Goal: Task Accomplishment & Management: Use online tool/utility

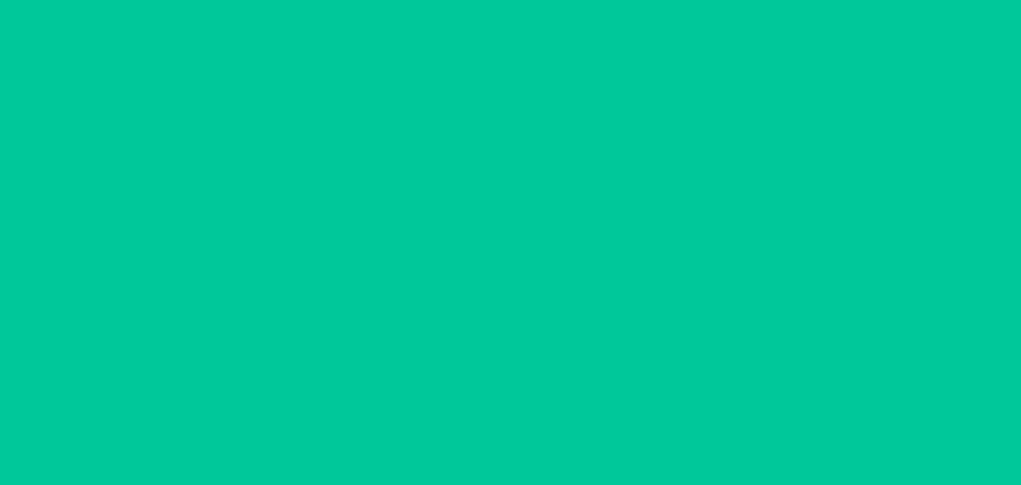
type input "[DATE]"
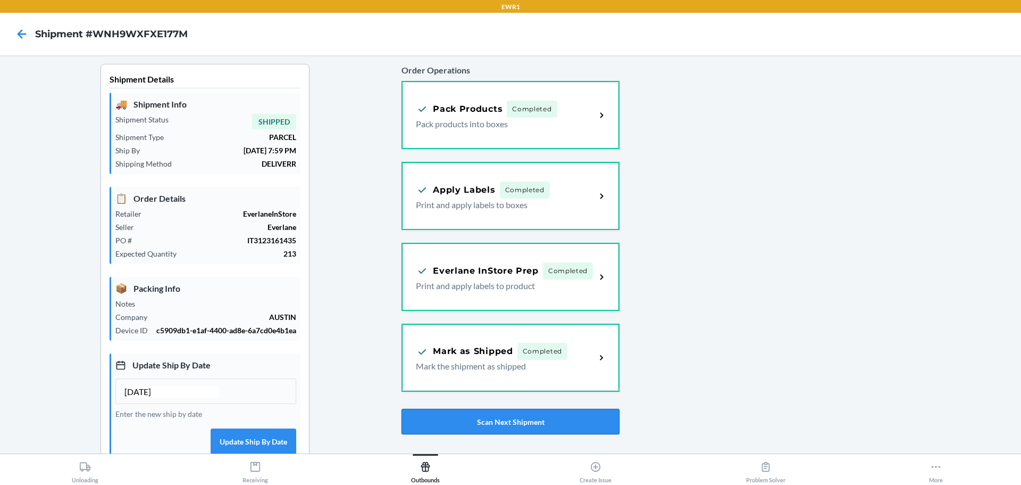
click at [535, 433] on button "Scan Next Shipment" at bounding box center [511, 421] width 218 height 26
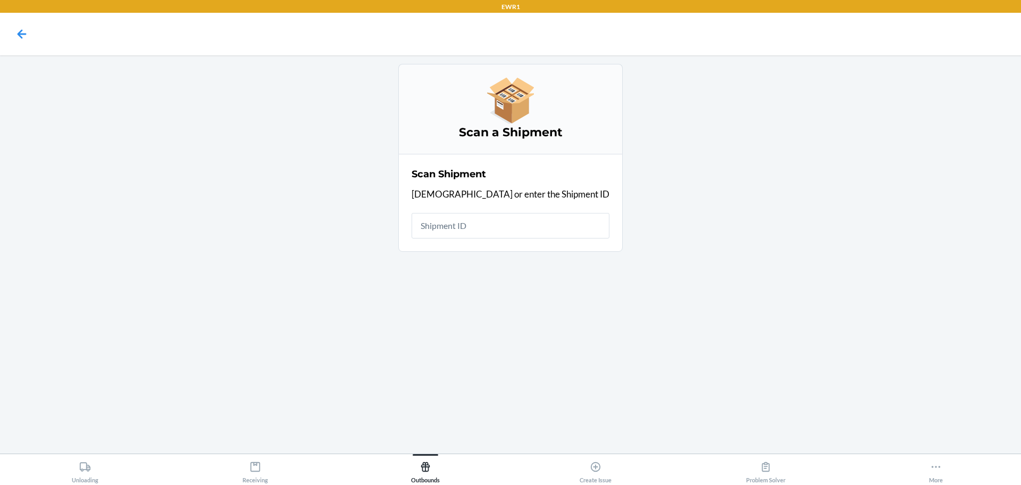
click at [525, 421] on div "Scan a Shipment Scan Shipment Scan or enter the Shipment ID" at bounding box center [511, 254] width 1004 height 381
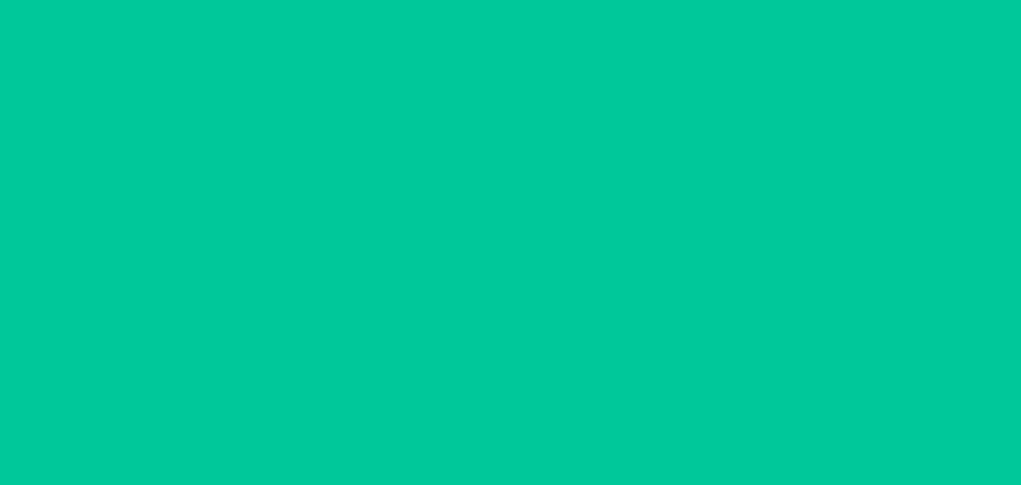
type input "[DATE]"
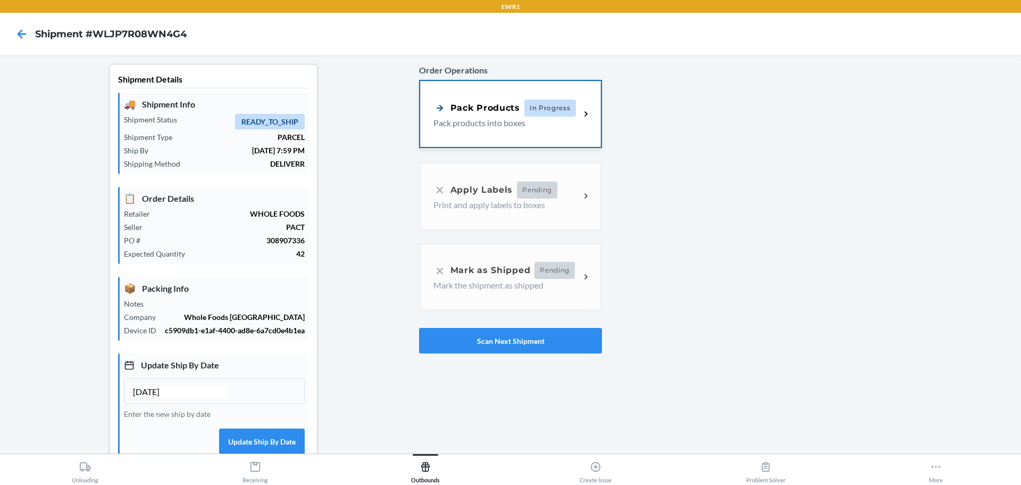
click at [534, 114] on span "In Progress" at bounding box center [550, 107] width 52 height 17
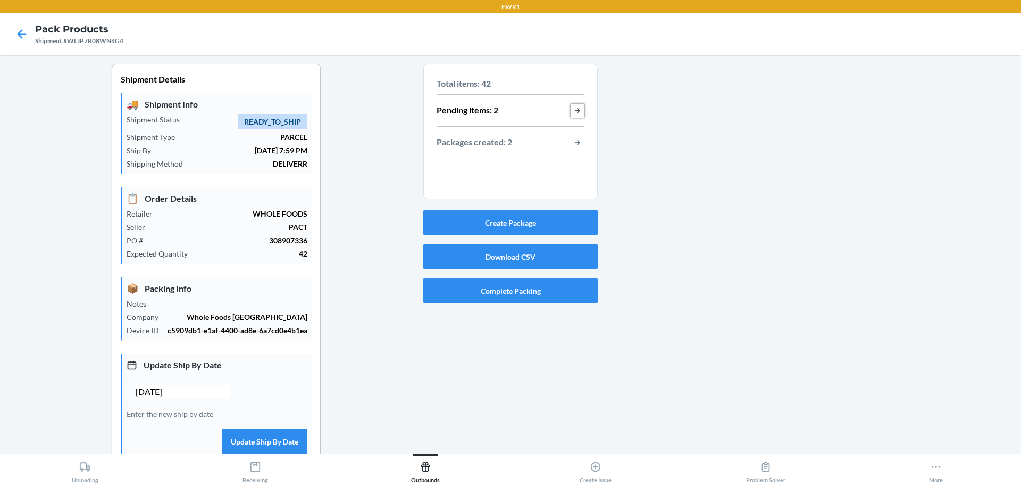
click at [571, 112] on button "button-view-pending-items" at bounding box center [578, 111] width 14 height 14
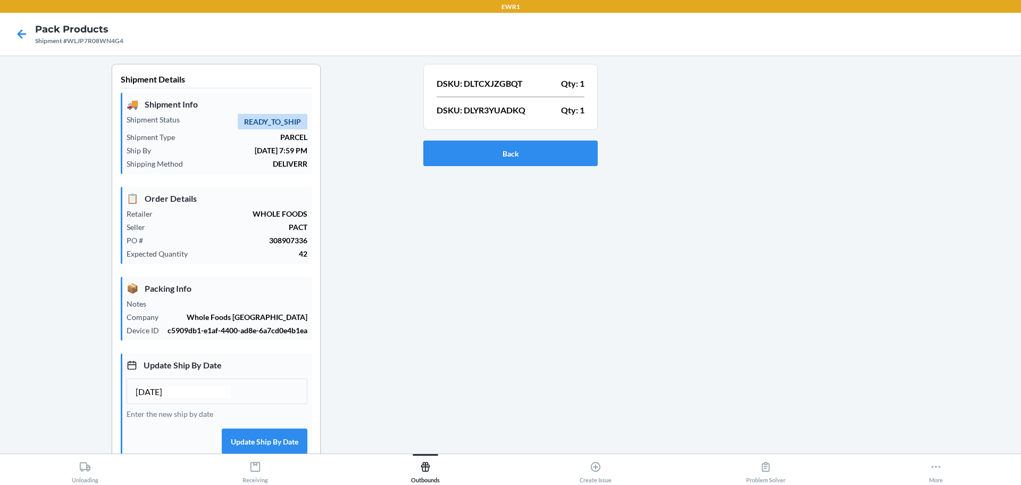
click at [491, 87] on p "DSKU: DLTCXJZGBQT" at bounding box center [480, 83] width 86 height 13
copy p "DLTCXJZGBQT"
click at [491, 109] on p "DSKU: DLYR3YUADKQ" at bounding box center [481, 110] width 89 height 13
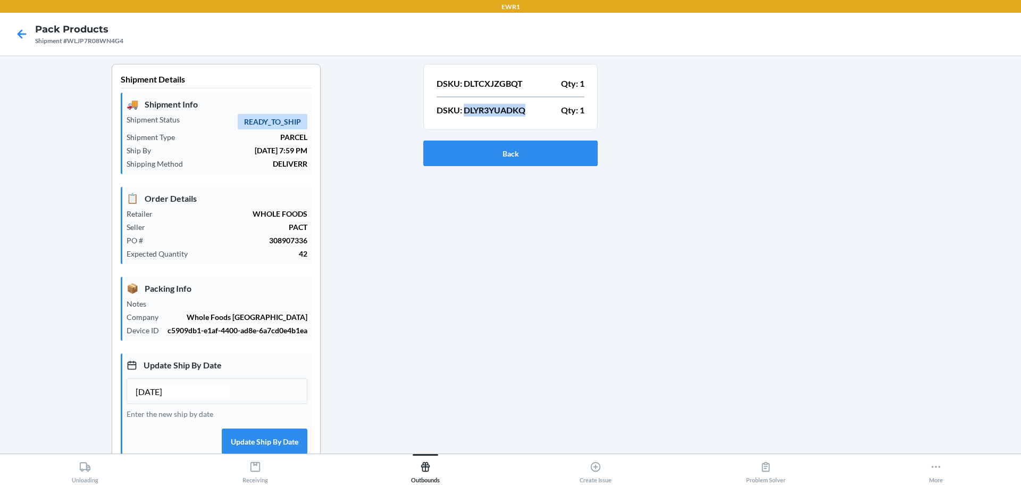
copy p "DLYR3YUADKQ"
click at [532, 145] on button "Back" at bounding box center [510, 153] width 174 height 26
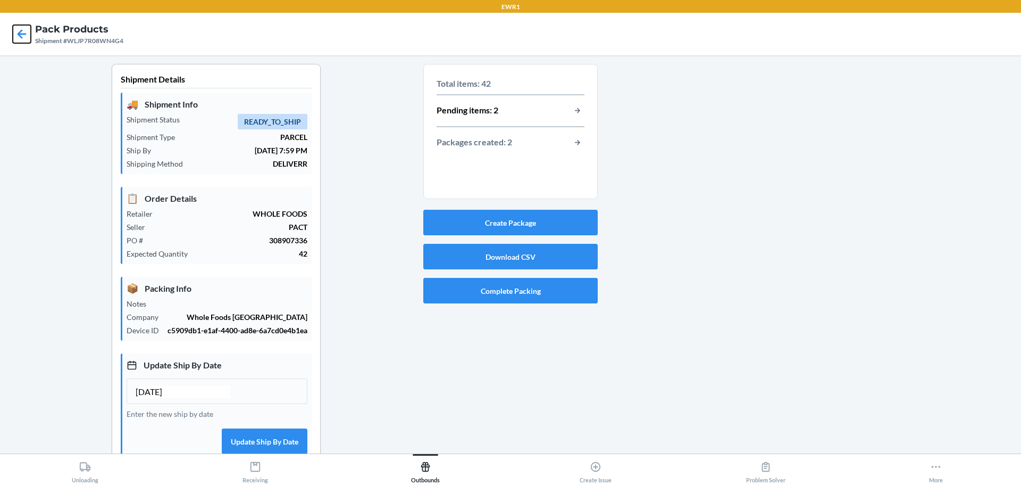
click at [30, 35] on icon at bounding box center [22, 34] width 18 height 18
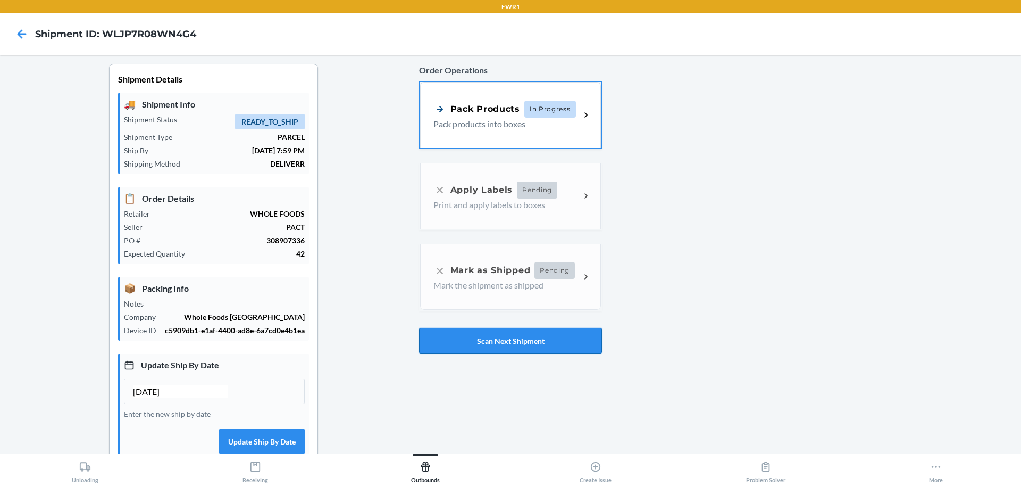
click at [533, 338] on button "Scan Next Shipment" at bounding box center [510, 341] width 183 height 26
type input "[DATE]"
click at [545, 104] on span "In Progress" at bounding box center [550, 107] width 52 height 17
